Goal: Task Accomplishment & Management: Use online tool/utility

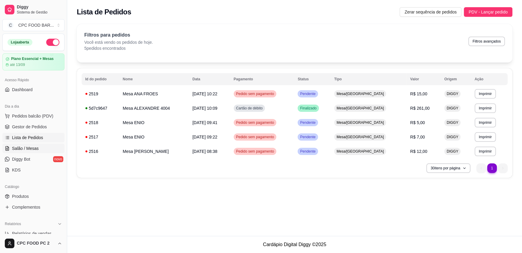
click at [15, 147] on span "Salão / Mesas" at bounding box center [25, 149] width 27 height 6
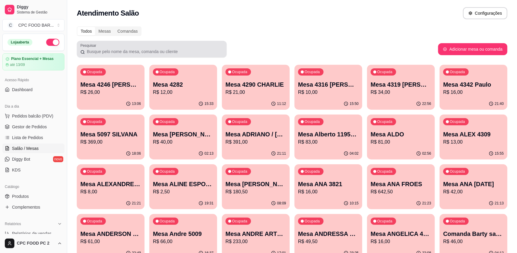
click at [133, 47] on div at bounding box center [151, 49] width 143 height 12
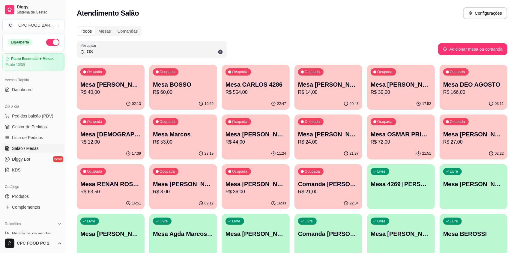
type input "OS"
click at [472, 132] on p "Mesa [PERSON_NAME]" at bounding box center [474, 134] width 61 height 8
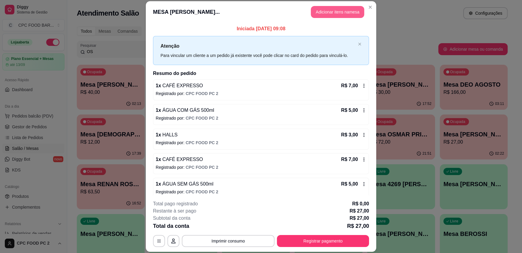
click at [335, 14] on button "Adicionar itens na mesa" at bounding box center [337, 12] width 53 height 12
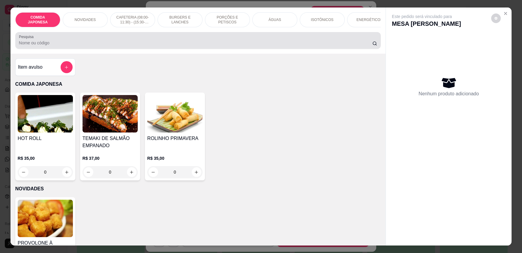
click at [210, 49] on div "Pesquisa" at bounding box center [198, 40] width 366 height 17
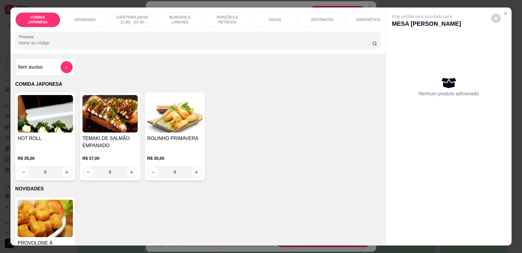
click at [181, 46] on input "Pesquisa" at bounding box center [196, 43] width 354 height 6
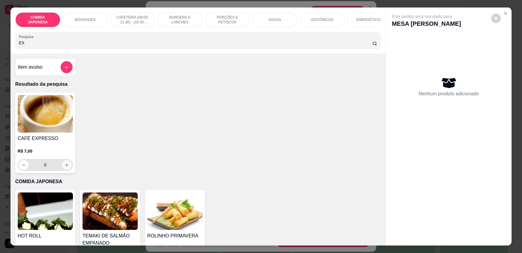
type input "EX"
click at [66, 167] on icon "increase-product-quantity" at bounding box center [67, 165] width 5 height 5
type input "1"
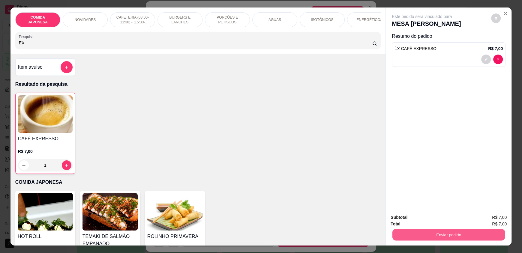
click at [409, 230] on button "Enviar pedido" at bounding box center [449, 235] width 113 height 12
click at [408, 221] on button "Não registrar e enviar pedido" at bounding box center [429, 220] width 62 height 11
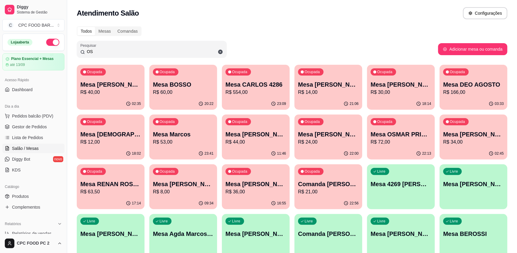
click at [102, 49] on input "OS" at bounding box center [154, 52] width 138 height 6
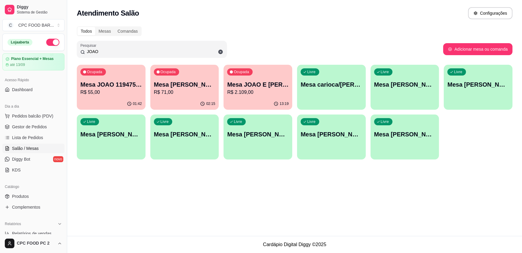
type input "JOAO"
click at [326, 148] on div "Livre Mesa [PERSON_NAME] 3751" at bounding box center [331, 134] width 69 height 38
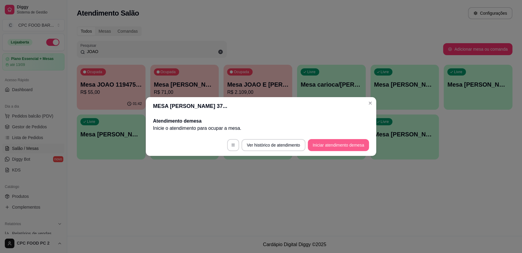
click at [316, 141] on button "Iniciar atendimento de mesa" at bounding box center [338, 145] width 61 height 12
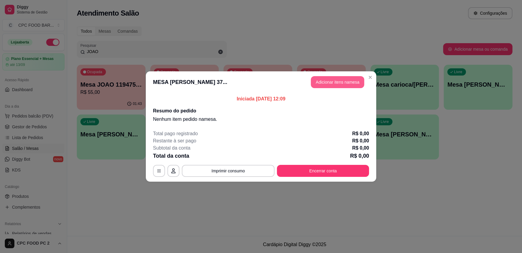
click at [334, 79] on button "Adicionar itens na mesa" at bounding box center [337, 82] width 53 height 12
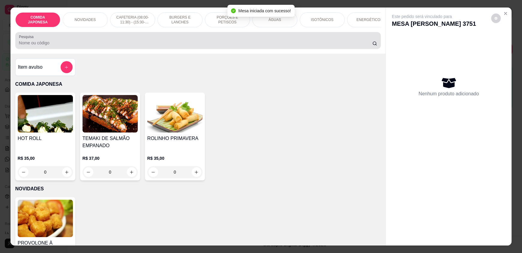
click at [125, 42] on div at bounding box center [198, 41] width 358 height 12
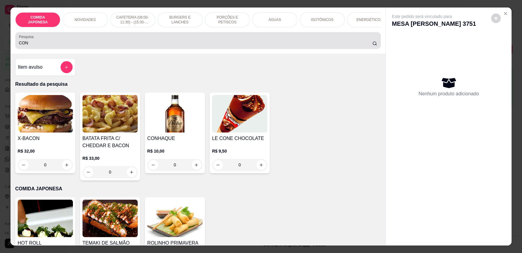
click at [125, 42] on div "CON" at bounding box center [198, 41] width 358 height 12
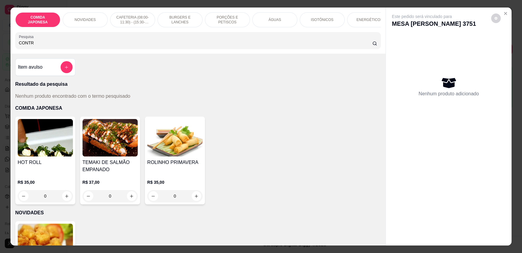
type input "CONTR"
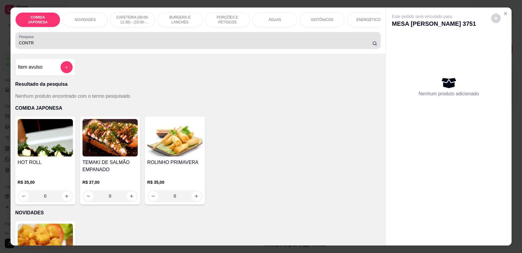
click at [373, 46] on icon at bounding box center [374, 43] width 5 height 5
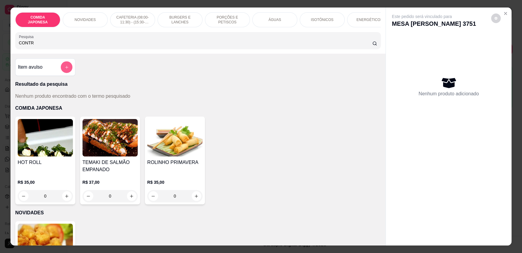
click at [62, 69] on button "add-separate-item" at bounding box center [67, 68] width 12 height 12
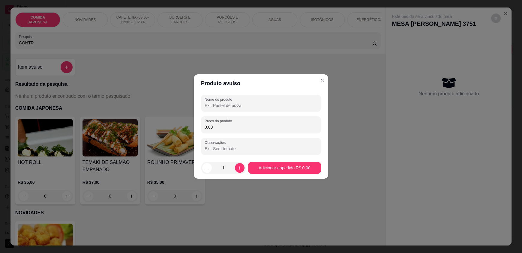
click at [270, 104] on input "Nome do produto" at bounding box center [261, 106] width 113 height 6
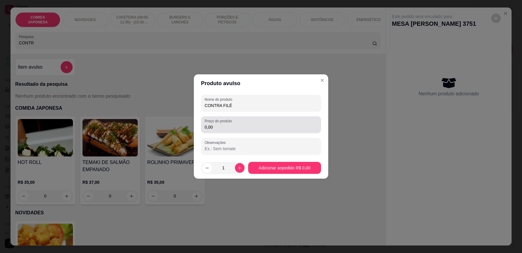
type input "CONTRA FILÉ"
click at [267, 124] on input "0,00" at bounding box center [261, 127] width 113 height 6
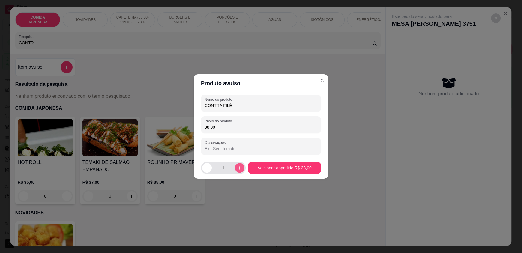
type input "38,00"
click at [237, 168] on icon "increase-product-quantity" at bounding box center [239, 168] width 5 height 5
type input "2"
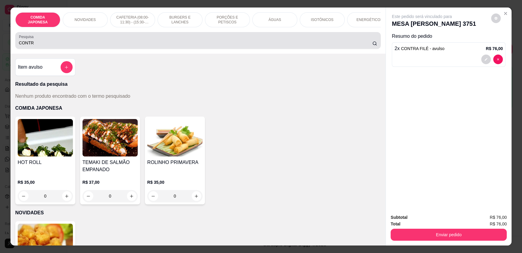
click at [42, 46] on input "CONTR" at bounding box center [196, 43] width 354 height 6
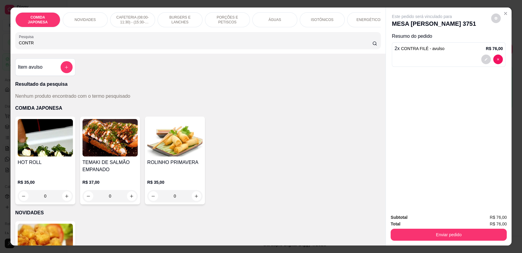
click at [42, 46] on input "CONTR" at bounding box center [196, 43] width 354 height 6
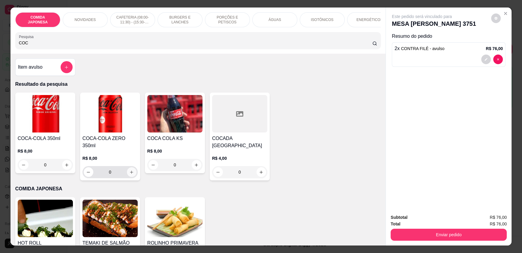
type input "COC"
click at [131, 170] on icon "increase-product-quantity" at bounding box center [132, 172] width 5 height 5
type input "1"
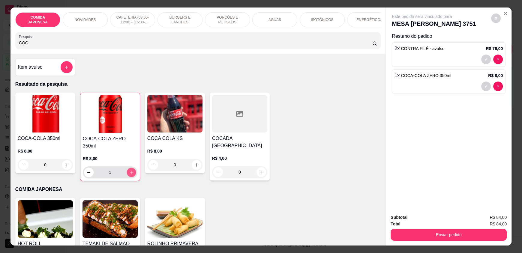
click at [131, 170] on icon "increase-product-quantity" at bounding box center [131, 172] width 5 height 5
type input "2"
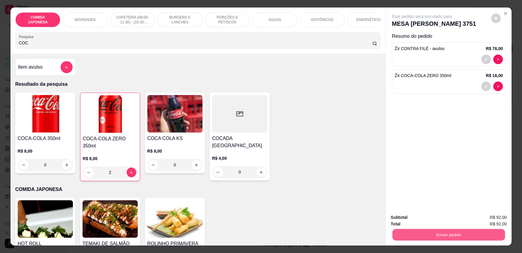
click at [418, 233] on button "Enviar pedido" at bounding box center [449, 235] width 113 height 12
click at [417, 222] on button "Não registrar e enviar pedido" at bounding box center [429, 220] width 62 height 11
